Goal: Transaction & Acquisition: Purchase product/service

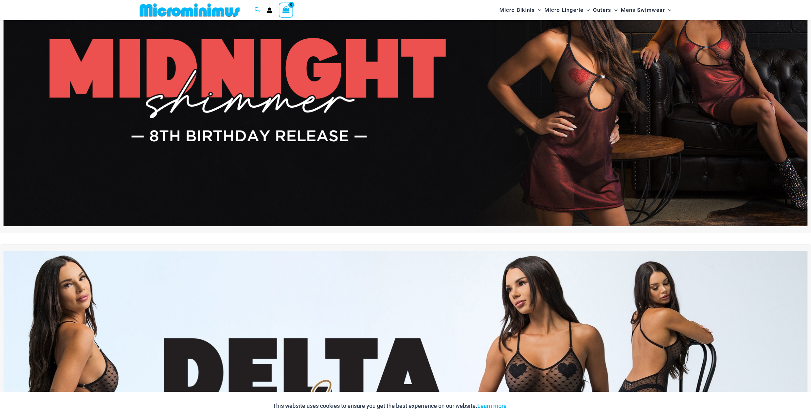
scroll to position [90, 0]
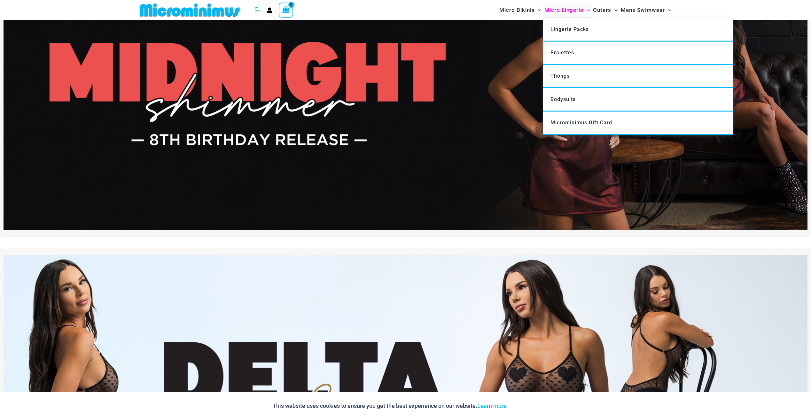
click at [562, 11] on span "Micro Lingerie" at bounding box center [563, 10] width 39 height 16
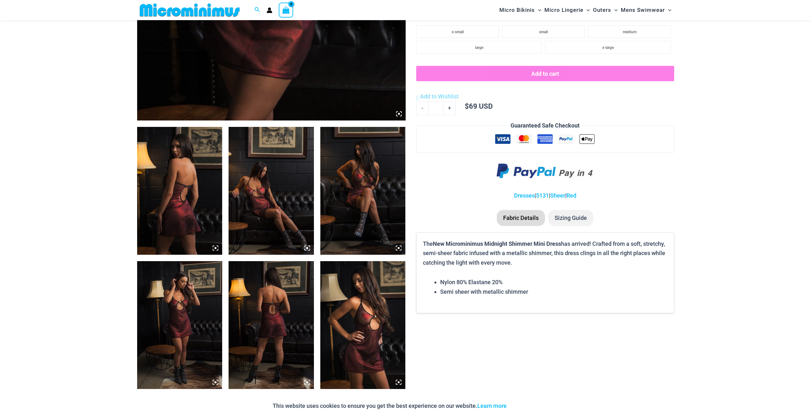
scroll to position [377, 0]
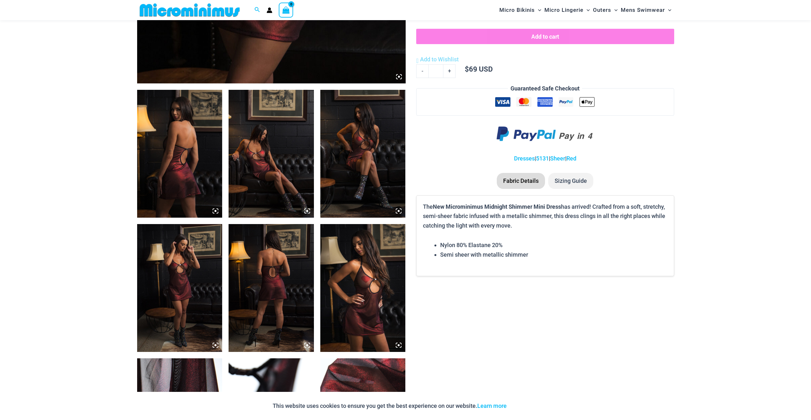
click at [175, 278] on img at bounding box center [179, 288] width 85 height 128
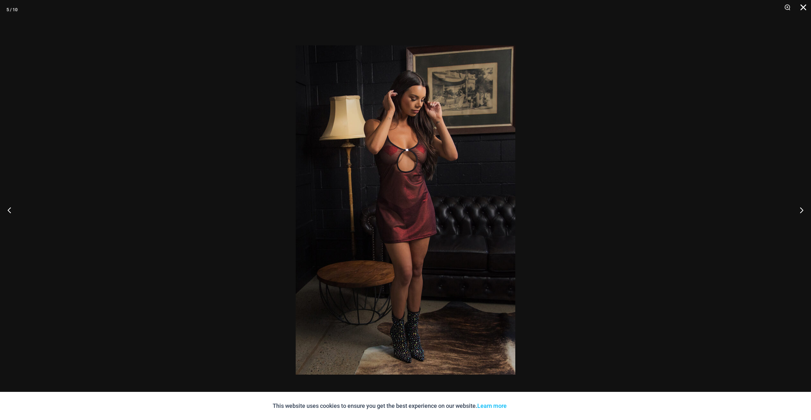
click at [802, 4] on button "Close" at bounding box center [801, 9] width 16 height 19
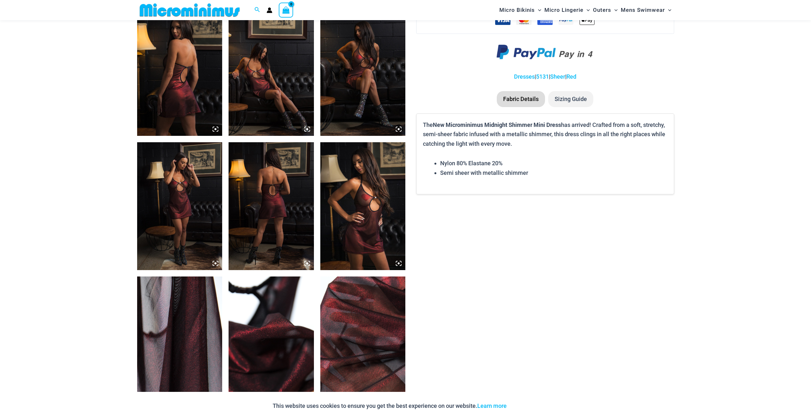
scroll to position [473, 0]
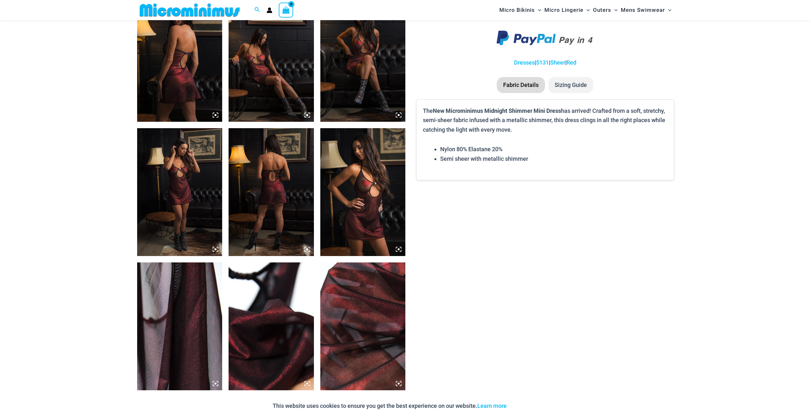
click at [366, 187] on img at bounding box center [362, 192] width 85 height 128
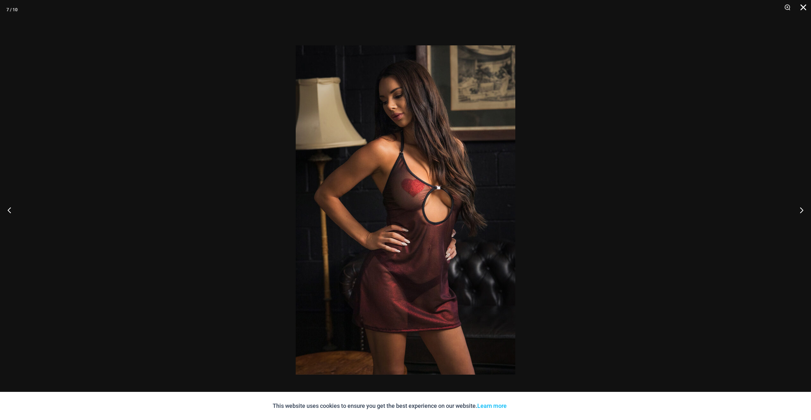
click at [801, 8] on button "Close" at bounding box center [801, 9] width 16 height 19
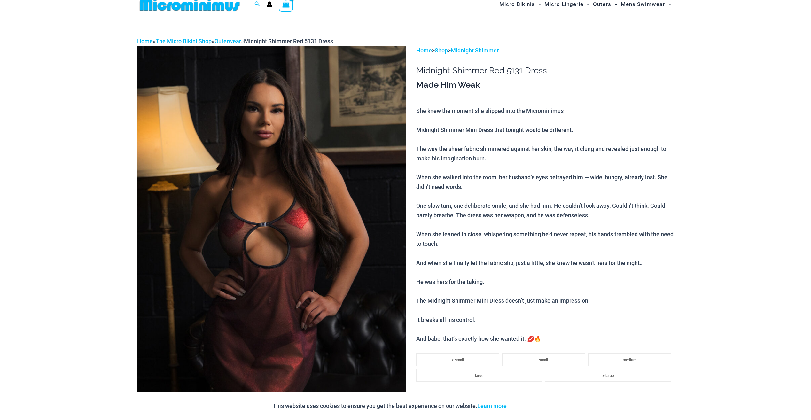
scroll to position [0, 0]
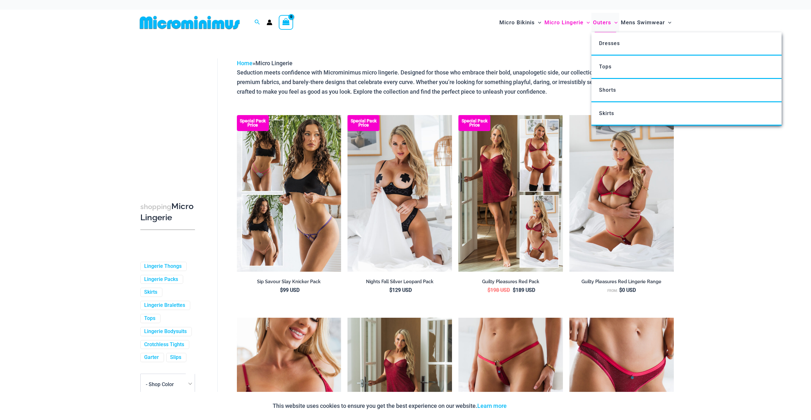
click at [601, 19] on span "Outers" at bounding box center [602, 22] width 18 height 16
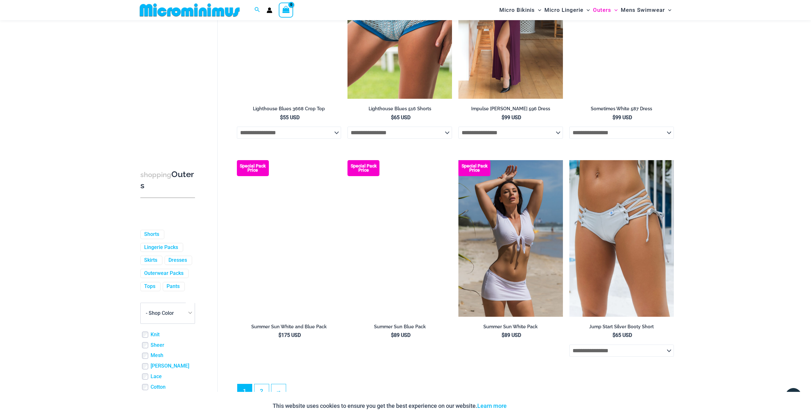
scroll to position [1592, 0]
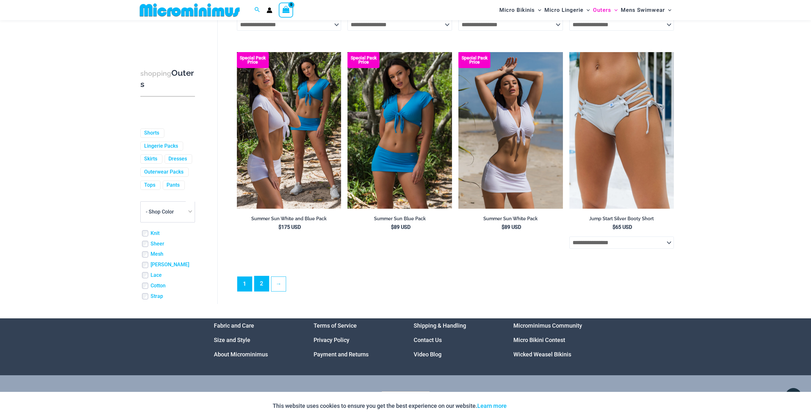
click at [260, 287] on link "2" at bounding box center [261, 283] width 14 height 15
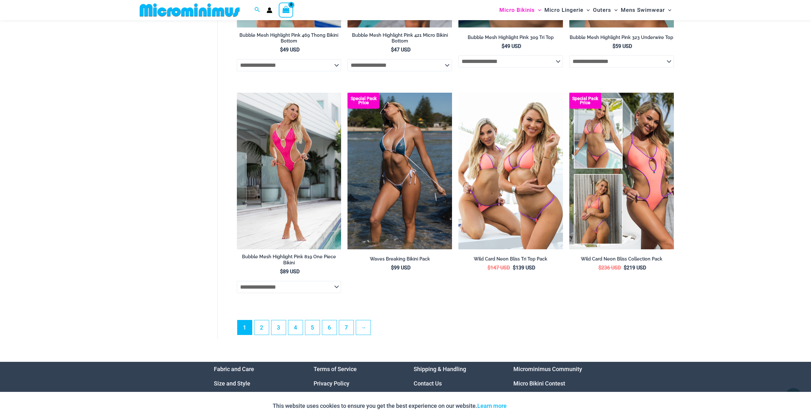
scroll to position [1656, 0]
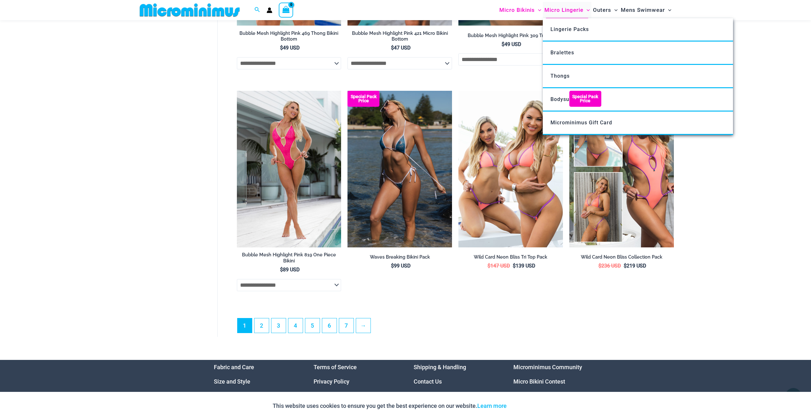
click at [580, 11] on span "Micro Lingerie" at bounding box center [563, 10] width 39 height 16
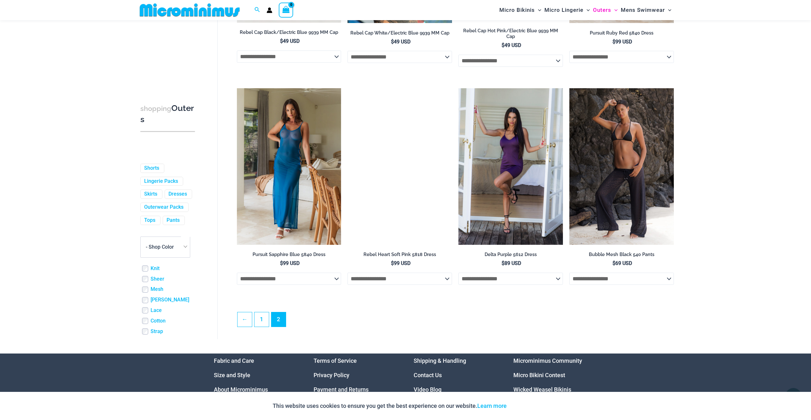
scroll to position [889, 0]
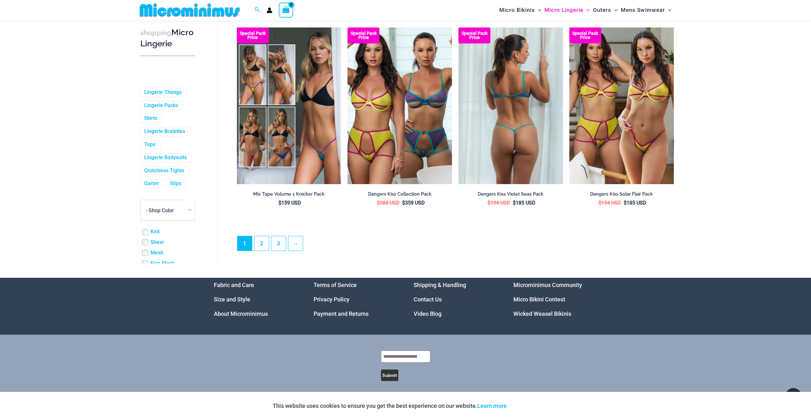
scroll to position [1601, 0]
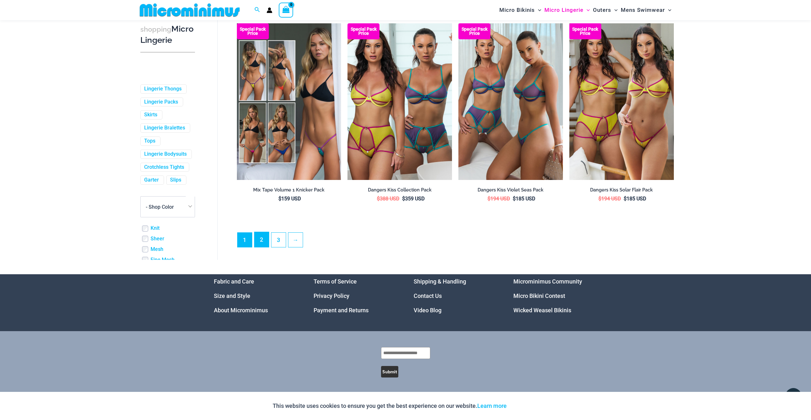
click at [258, 242] on link "2" at bounding box center [261, 239] width 14 height 15
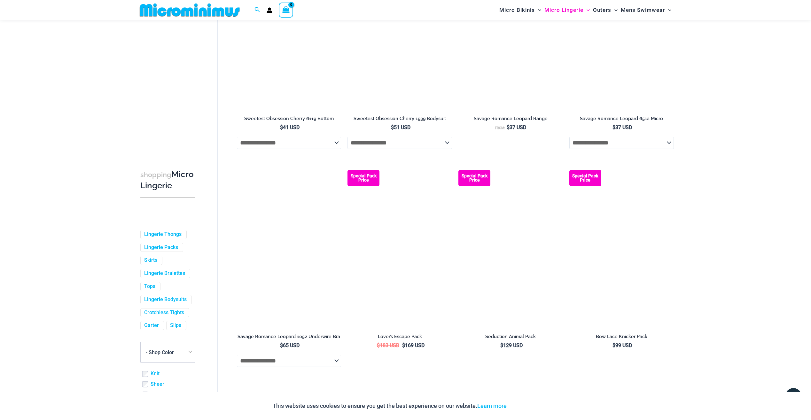
scroll to position [1464, 0]
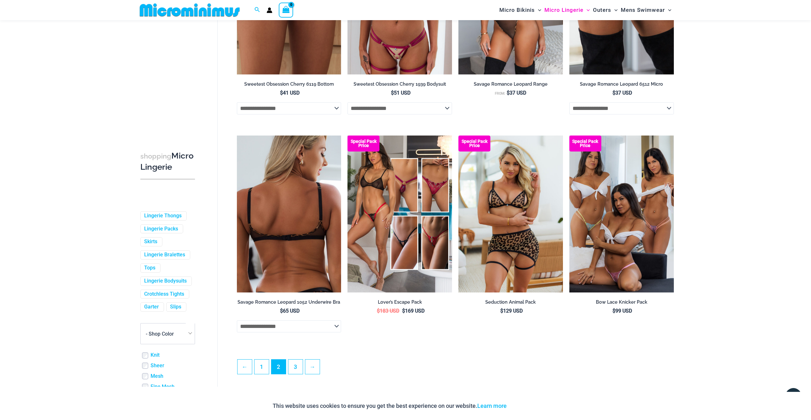
click at [252, 179] on img at bounding box center [289, 214] width 105 height 157
